Goal: Task Accomplishment & Management: Manage account settings

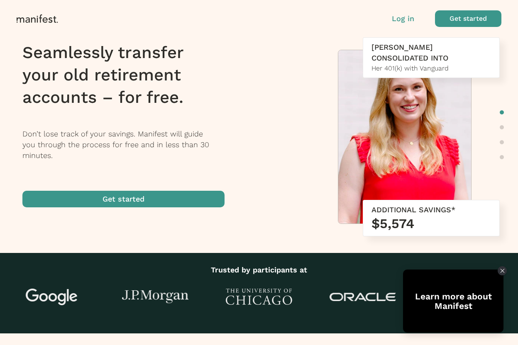
click at [402, 20] on p "Log in" at bounding box center [403, 18] width 22 height 11
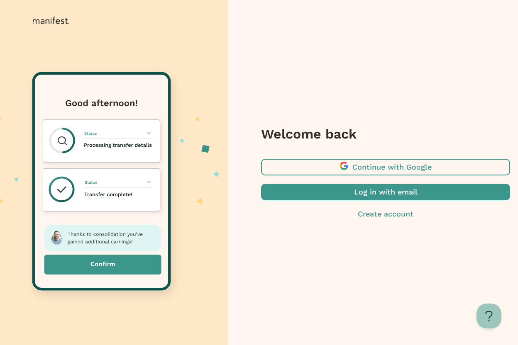
click at [350, 191] on span "button" at bounding box center [385, 192] width 249 height 17
click at [372, 166] on span "button" at bounding box center [385, 167] width 249 height 17
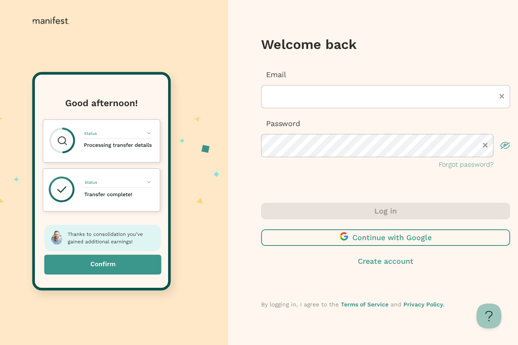
click at [300, 83] on div "Email" at bounding box center [385, 88] width 249 height 39
click at [364, 81] on div "Email" at bounding box center [385, 88] width 249 height 39
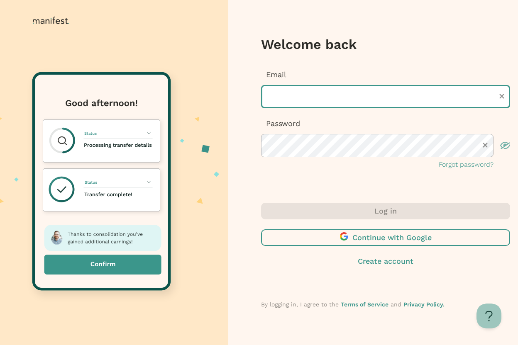
click at [357, 92] on input "text" at bounding box center [385, 96] width 249 height 23
type input "**********"
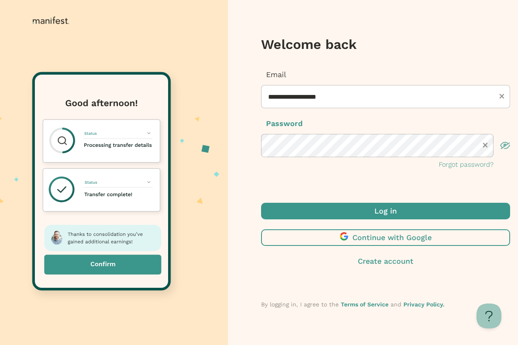
click at [296, 204] on span "submit" at bounding box center [385, 211] width 249 height 17
